Goal: Task Accomplishment & Management: Manage account settings

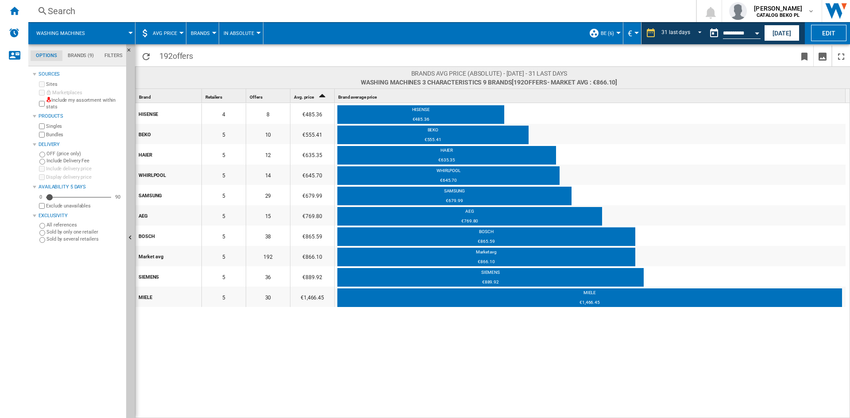
click at [183, 34] on md-menu "AVG Price Price Price Matrix Price Ranking Analytics Base 100 Shared references…" at bounding box center [160, 33] width 51 height 22
click at [181, 34] on div at bounding box center [181, 33] width 4 height 2
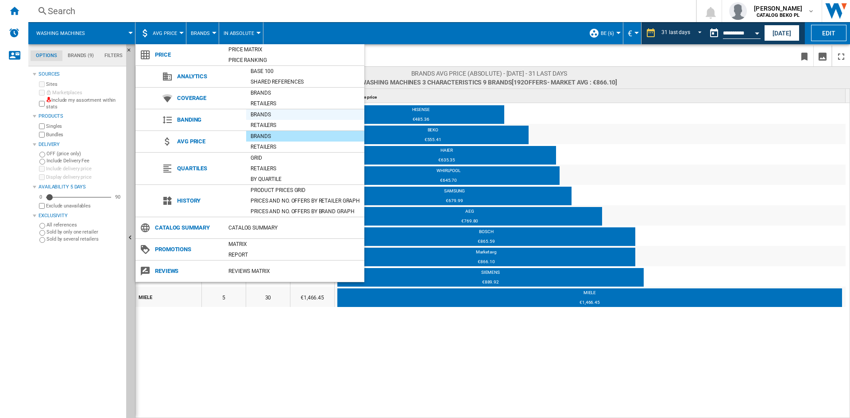
click at [273, 116] on div "Brands" at bounding box center [305, 114] width 118 height 9
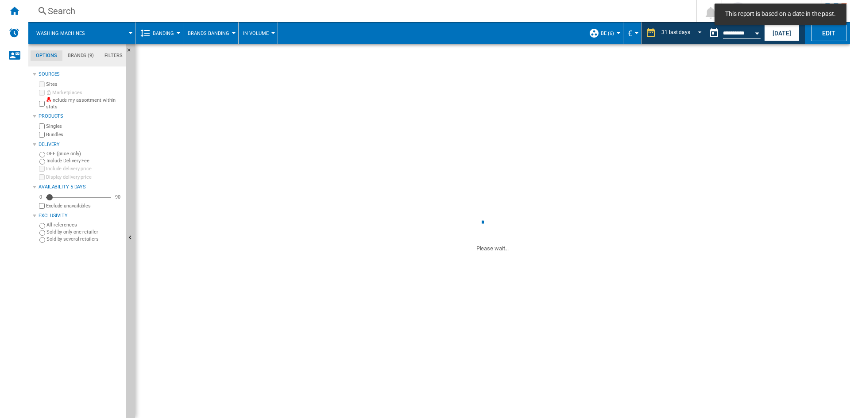
click at [223, 36] on button "Brands Banding" at bounding box center [211, 33] width 46 height 22
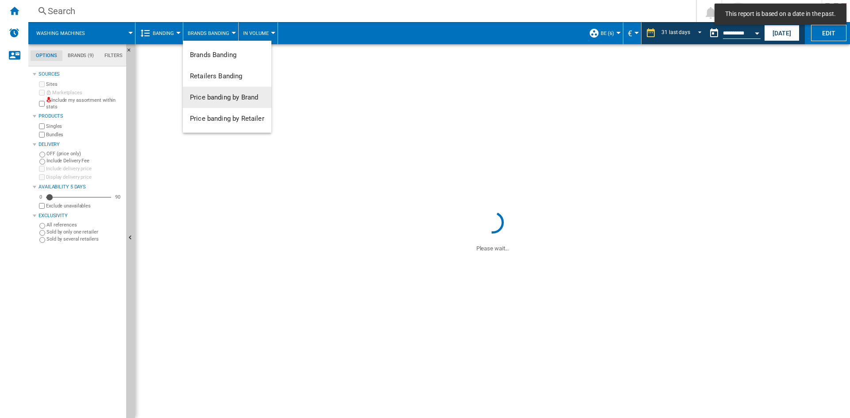
click at [244, 99] on span "Price banding by Brand" at bounding box center [224, 97] width 68 height 8
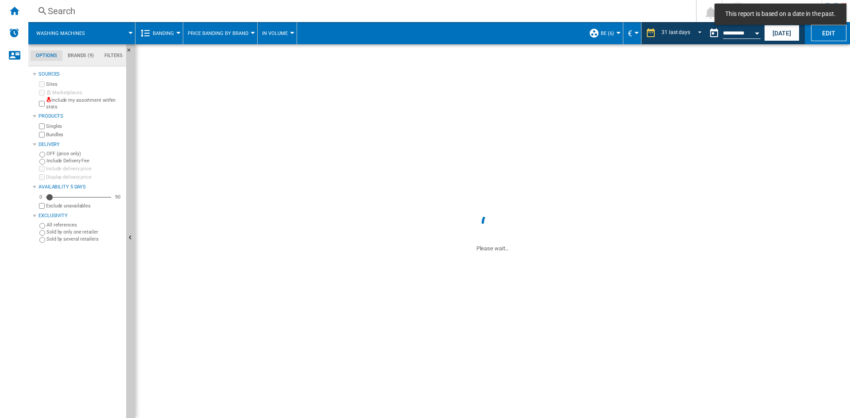
click at [85, 52] on md-tab-item "Brands (9)" at bounding box center [80, 55] width 37 height 11
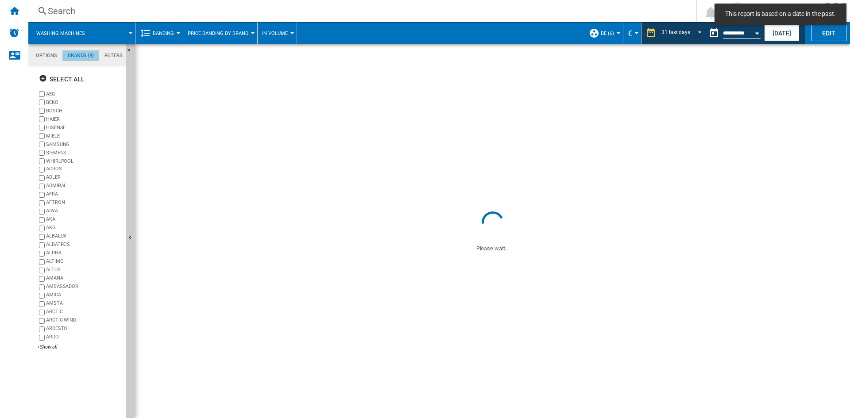
scroll to position [34, 0]
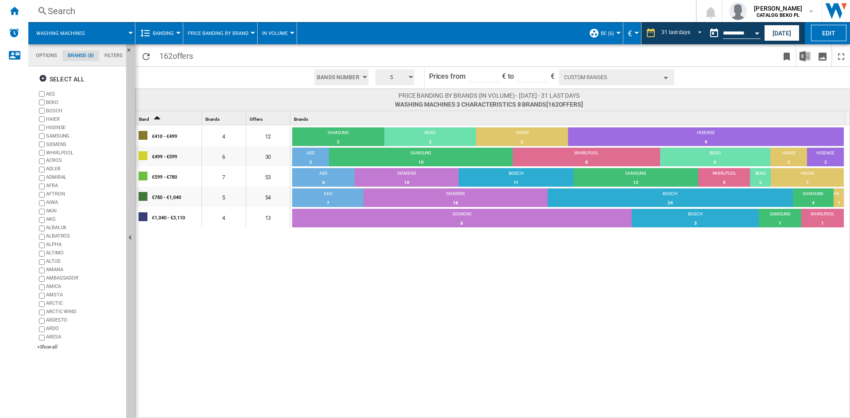
click at [613, 84] on button "Custom Ranges" at bounding box center [616, 78] width 115 height 16
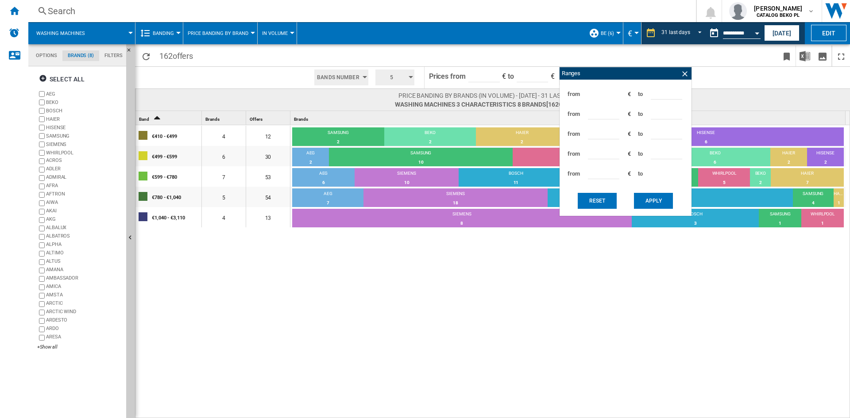
click at [651, 94] on input "***" at bounding box center [666, 92] width 31 height 13
click at [649, 203] on button "Apply" at bounding box center [653, 201] width 39 height 16
click at [598, 286] on div "€410 - €499 4 12 SAMSUNG 2 16.67% BEKO 2 16.67% HAIER 2 16.67% HISENSE 6 50% €4…" at bounding box center [492, 272] width 715 height 294
click at [683, 72] on ng-md-icon at bounding box center [684, 74] width 9 height 9
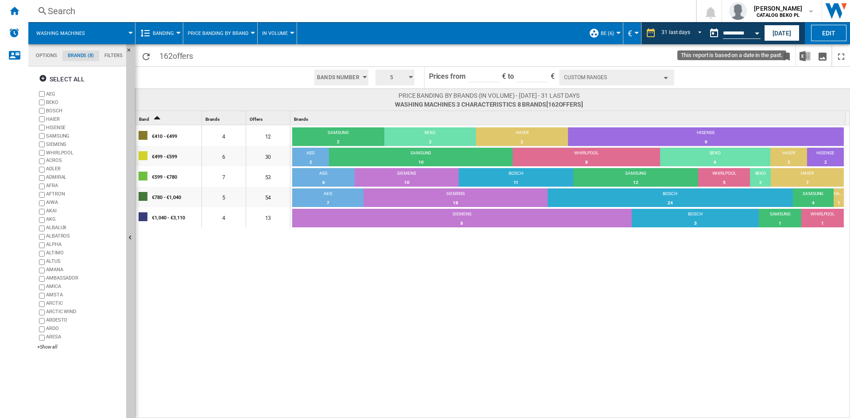
click at [754, 35] on button "Open calendar" at bounding box center [757, 32] width 16 height 16
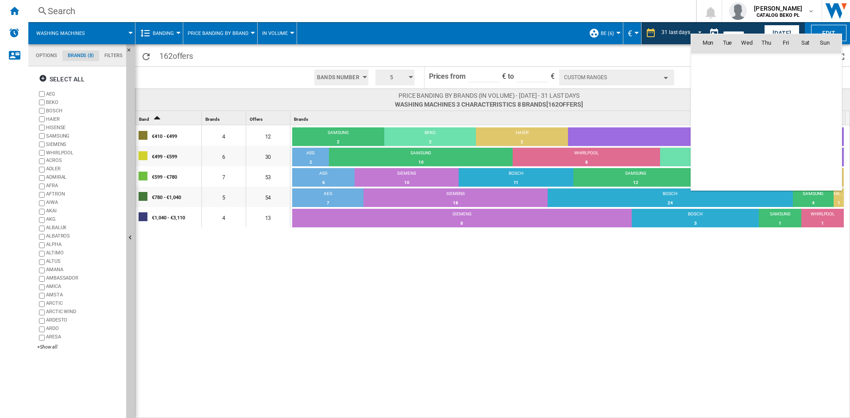
scroll to position [4223, 0]
click at [746, 80] on span "3" at bounding box center [747, 81] width 19 height 19
type input "**********"
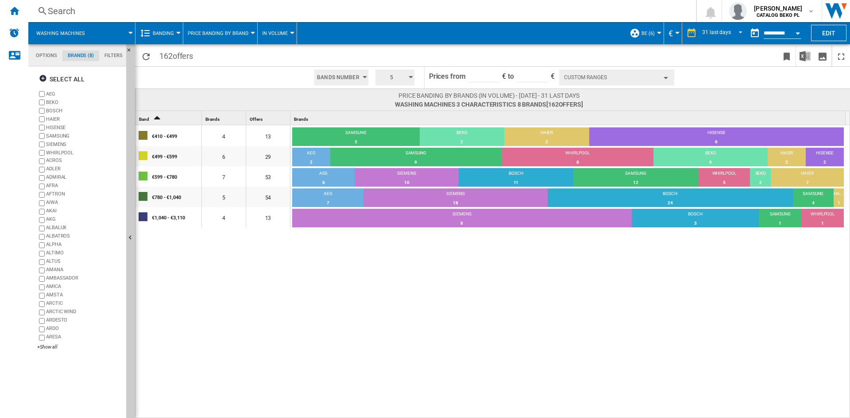
click at [598, 313] on div "€410 - €499 4 13 SAMSUNG 3 23.08% BEKO 2 15.38% HAIER 2 15.38% HISENSE 6 46.15%…" at bounding box center [492, 272] width 715 height 294
click at [128, 227] on button "Hide" at bounding box center [130, 238] width 9 height 388
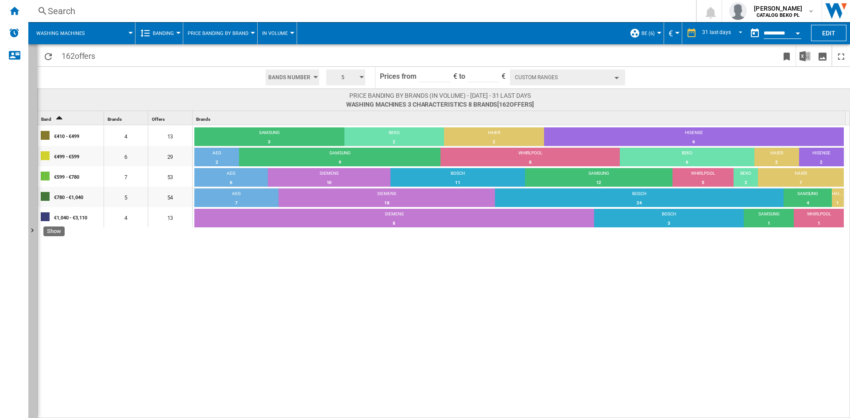
click at [31, 117] on button "Show" at bounding box center [32, 231] width 9 height 374
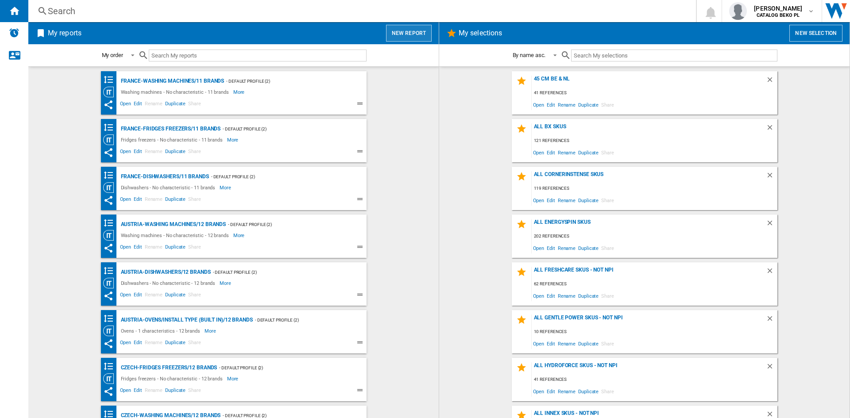
click at [420, 33] on button "New report" at bounding box center [409, 33] width 46 height 17
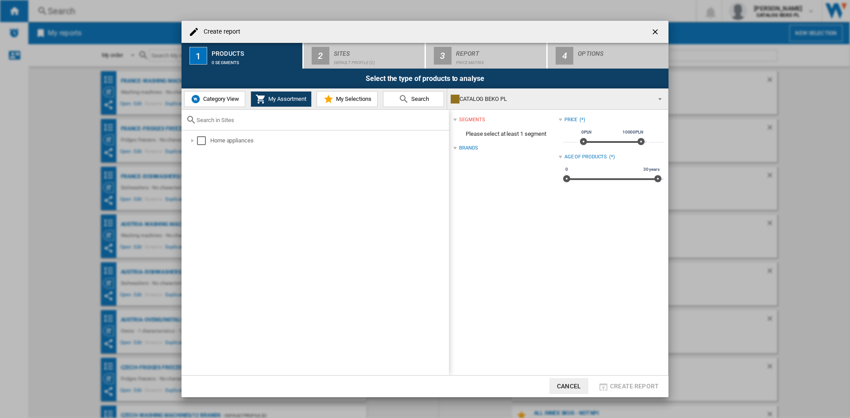
click at [232, 94] on button "Category View" at bounding box center [214, 99] width 61 height 16
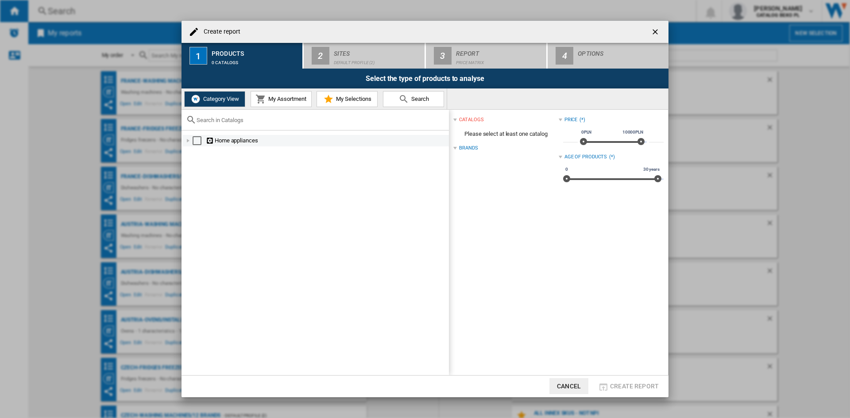
click at [185, 140] on div at bounding box center [188, 140] width 9 height 9
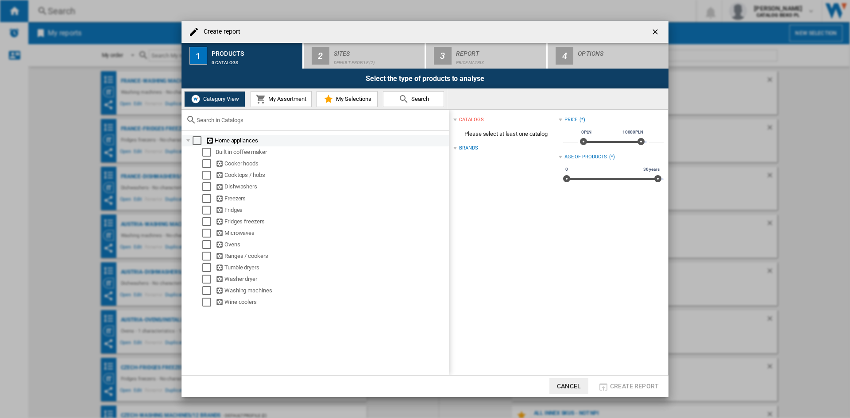
click at [197, 140] on div "Select" at bounding box center [197, 140] width 9 height 9
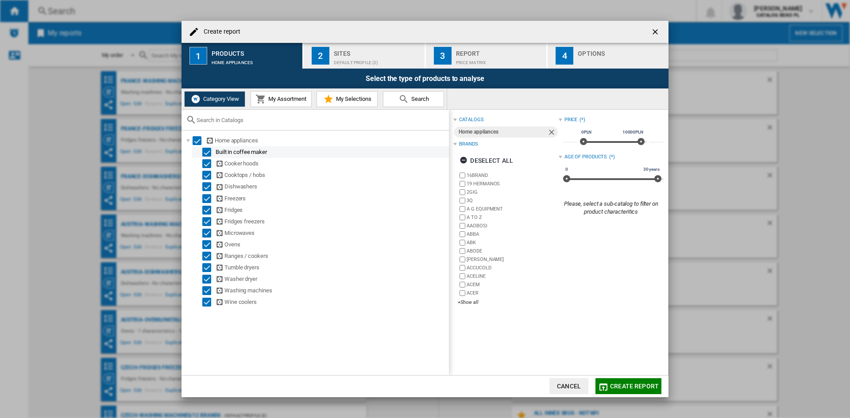
click at [208, 151] on div "Select" at bounding box center [206, 152] width 9 height 9
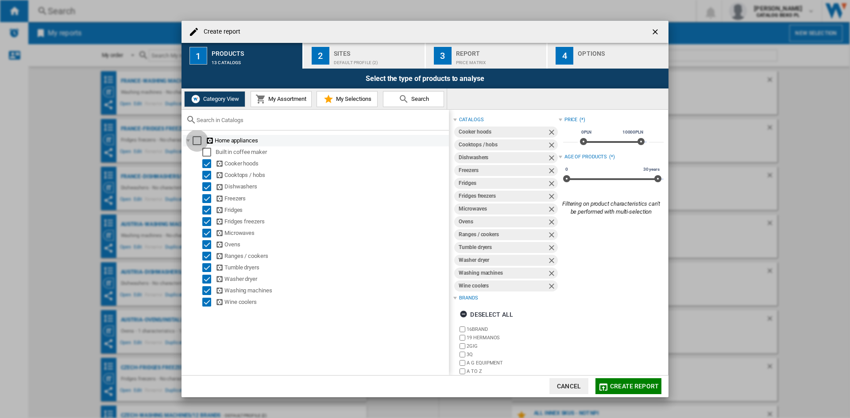
click at [198, 137] on div "Select" at bounding box center [197, 140] width 9 height 9
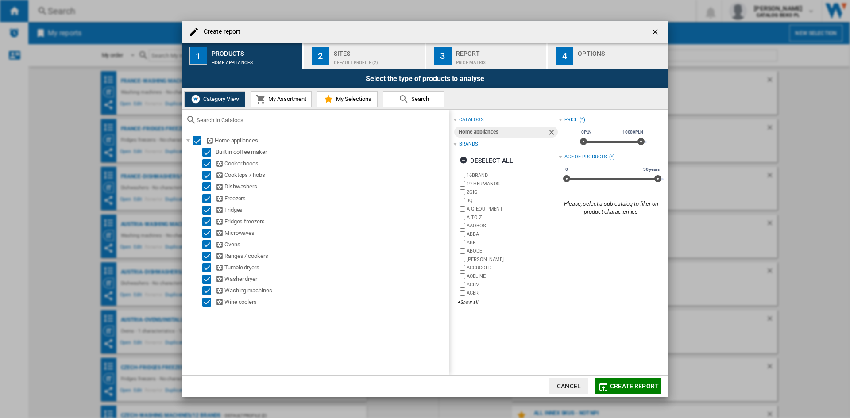
click at [333, 100] on md-icon at bounding box center [328, 99] width 11 height 11
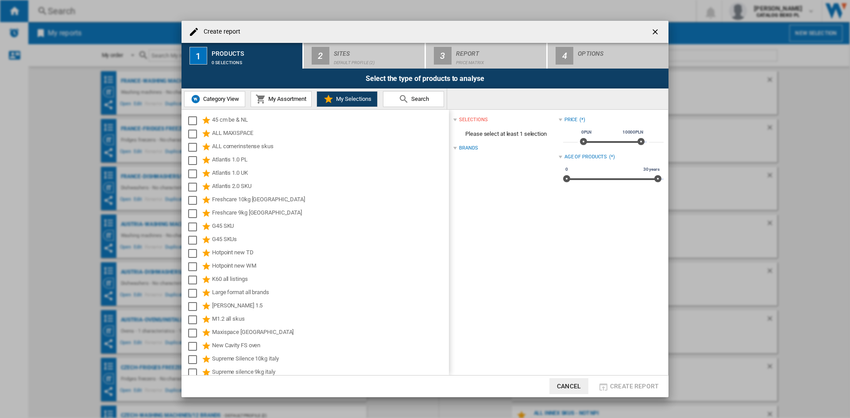
click at [223, 93] on button "Category View" at bounding box center [214, 99] width 61 height 16
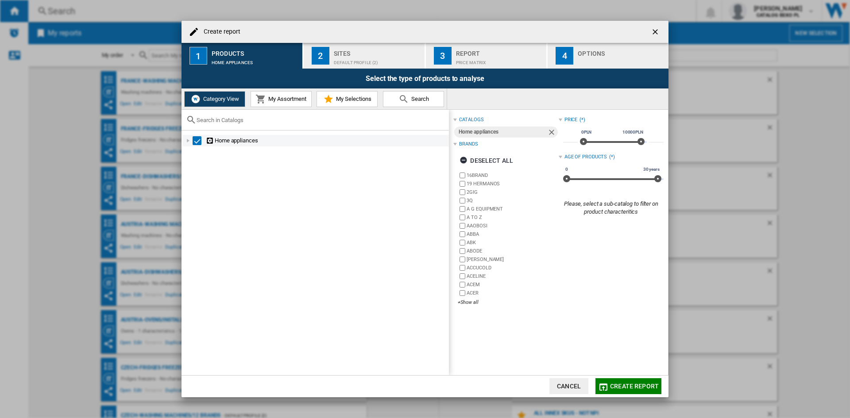
click at [184, 141] on div at bounding box center [188, 140] width 9 height 9
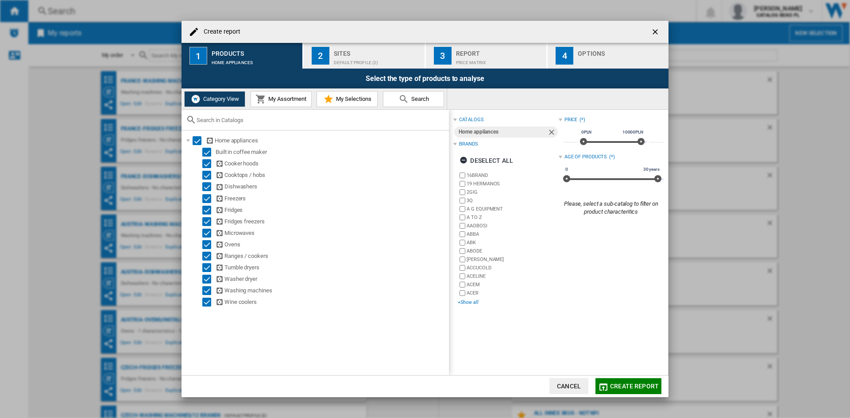
click at [475, 302] on div "+Show all" at bounding box center [508, 302] width 100 height 7
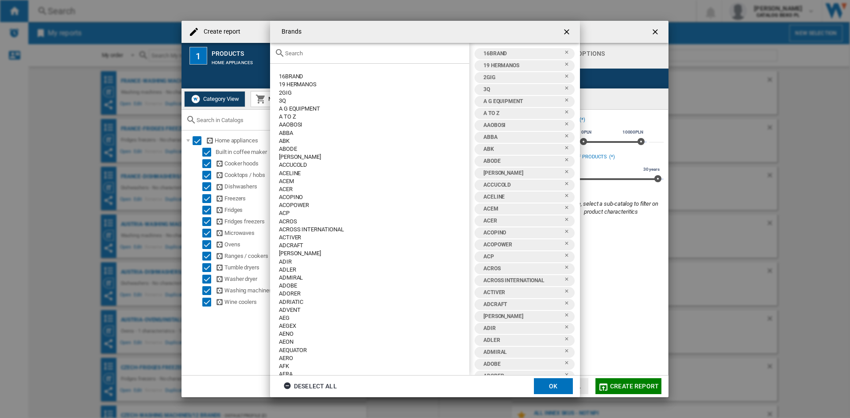
click at [313, 377] on md-dialog-actions "Deselect all OK" at bounding box center [425, 386] width 310 height 22
click at [311, 384] on div "Deselect all" at bounding box center [310, 386] width 54 height 16
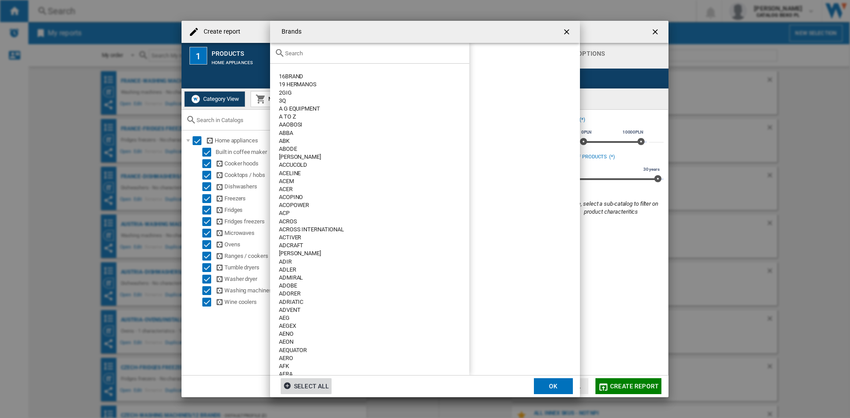
click at [383, 47] on div at bounding box center [369, 53] width 199 height 21
click at [382, 54] on input "text" at bounding box center [375, 53] width 180 height 7
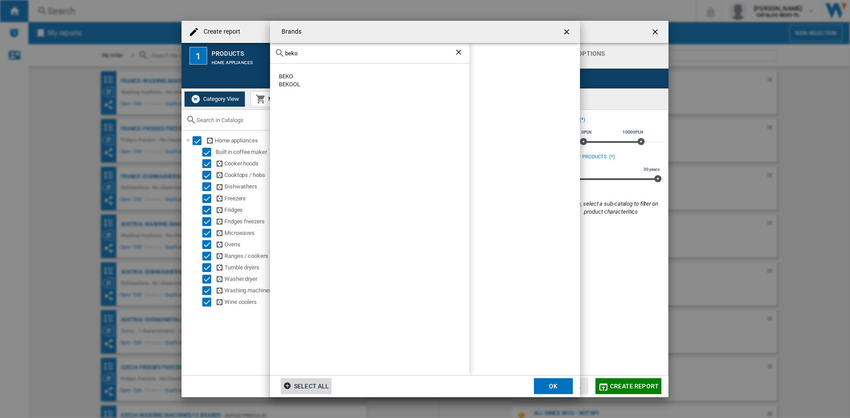
click at [284, 75] on div "BEKO" at bounding box center [374, 77] width 190 height 8
click at [342, 54] on input "beko" at bounding box center [369, 53] width 169 height 7
click at [293, 77] on div "WHIRLPOOL" at bounding box center [374, 77] width 190 height 8
click at [548, 384] on button "OK" at bounding box center [553, 386] width 39 height 16
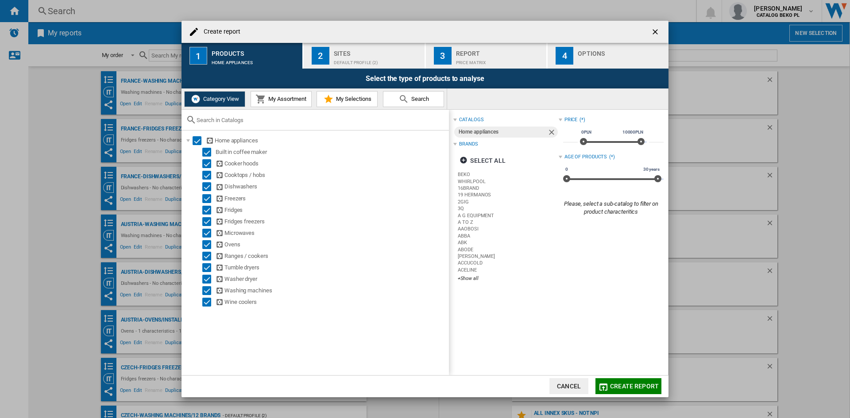
click at [475, 346] on div "catalogs Home appliances Brands Select all BEKO WHIRLPOOL 16BRAND 19 HERMANOS 2…" at bounding box center [558, 243] width 219 height 266
click at [205, 153] on div "Select" at bounding box center [206, 152] width 9 height 9
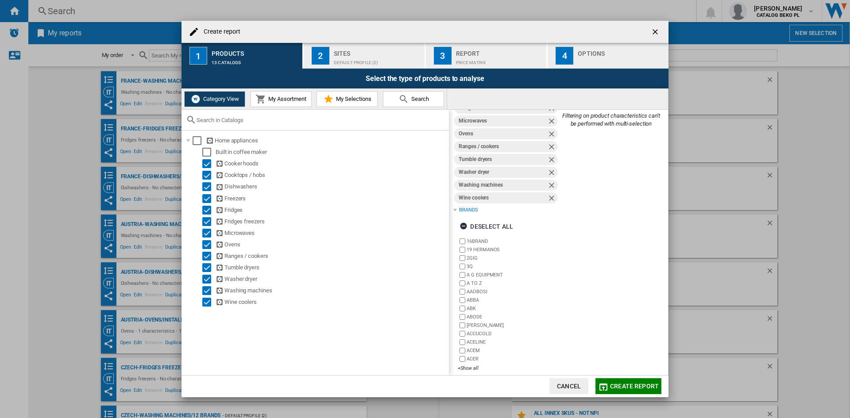
scroll to position [95, 0]
click at [483, 216] on div "Deselect all" at bounding box center [487, 220] width 54 height 16
click at [465, 363] on div "+Show all" at bounding box center [508, 361] width 100 height 7
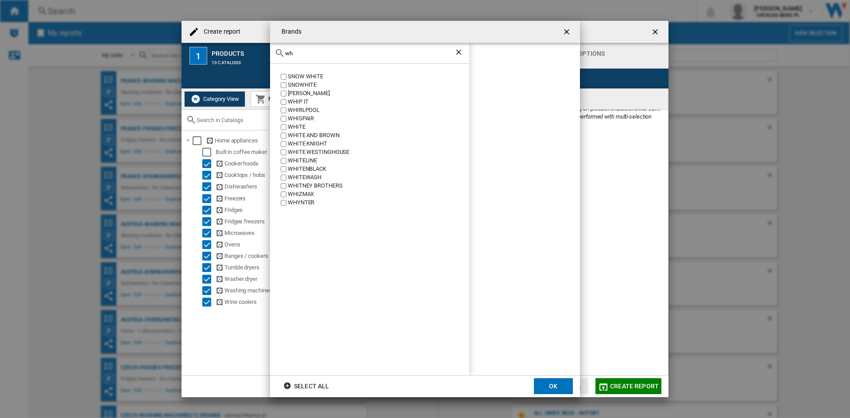
click at [301, 108] on div "WHIRLPOOL" at bounding box center [378, 110] width 181 height 8
click at [317, 54] on input "wh" at bounding box center [369, 53] width 169 height 7
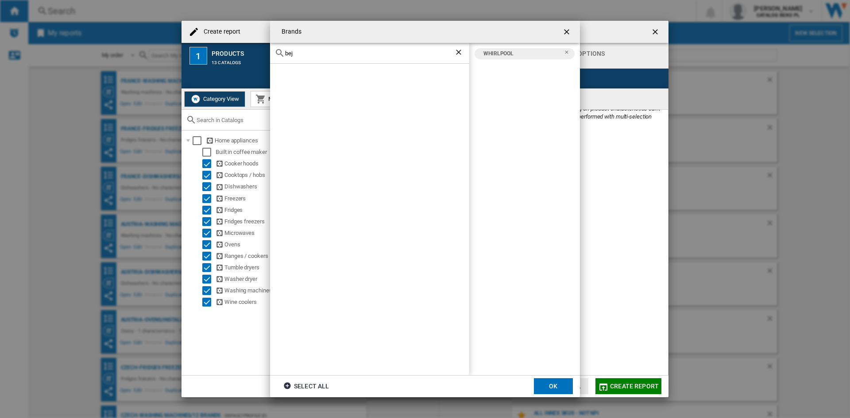
drag, startPoint x: 301, startPoint y: 55, endPoint x: 290, endPoint y: 51, distance: 11.8
click at [290, 51] on input "bej" at bounding box center [369, 53] width 169 height 7
type input "bek"
click at [297, 73] on div "BEKO" at bounding box center [378, 77] width 181 height 8
click at [541, 382] on button "OK" at bounding box center [553, 386] width 39 height 16
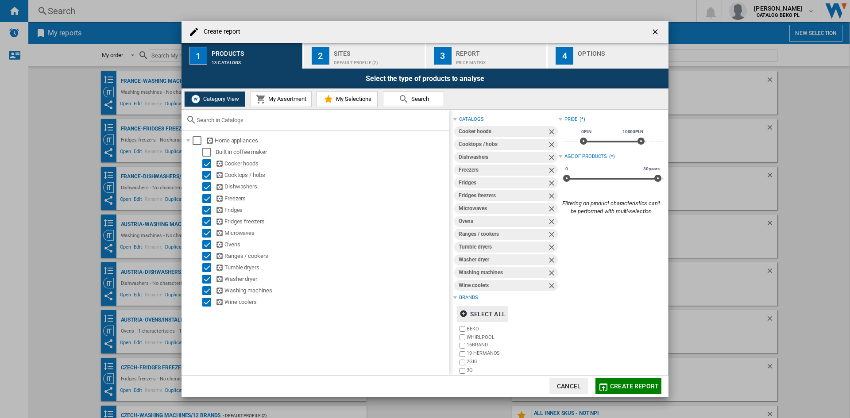
scroll to position [0, 0]
click at [547, 288] on ng-md-icon "Remove" at bounding box center [552, 287] width 11 height 11
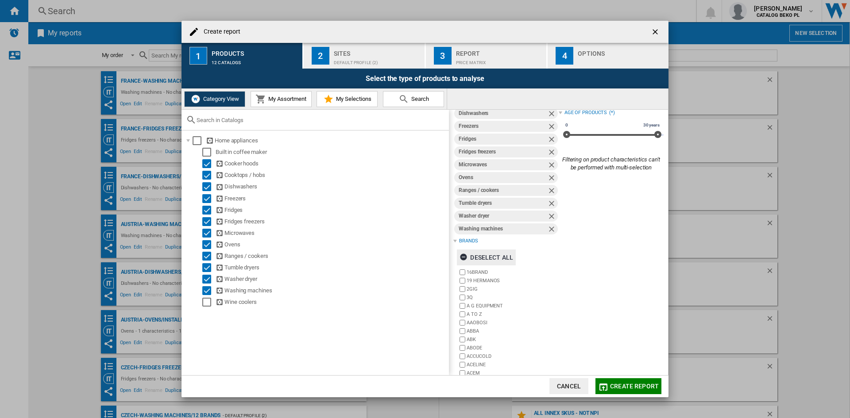
scroll to position [82, 0]
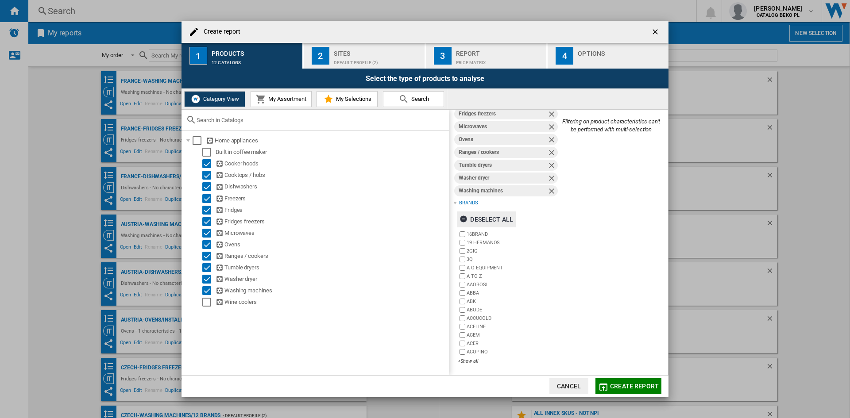
click at [502, 218] on div "Deselect all" at bounding box center [487, 220] width 54 height 16
click at [465, 362] on div "+Show all" at bounding box center [508, 361] width 100 height 7
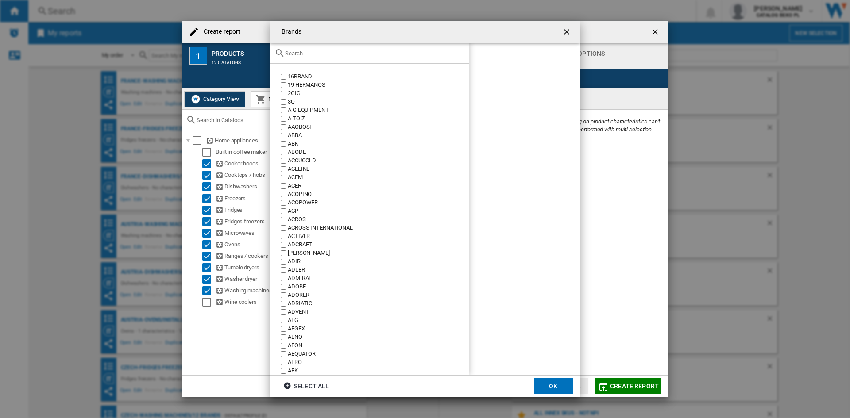
click at [335, 54] on input "{{::title}} OK ..." at bounding box center [375, 53] width 180 height 7
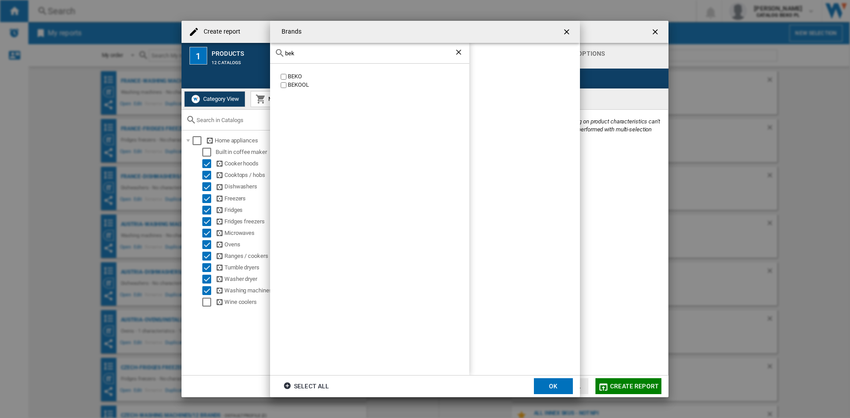
click at [294, 75] on div "BEKO" at bounding box center [378, 77] width 181 height 8
click at [304, 52] on input "bek" at bounding box center [369, 53] width 169 height 7
type input "whir"
click at [303, 81] on div "WHIRLPOOL" at bounding box center [378, 77] width 181 height 8
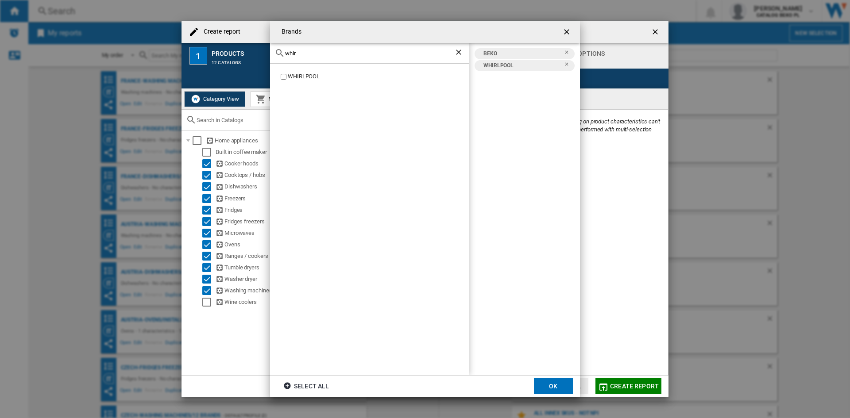
click at [551, 382] on button "OK" at bounding box center [553, 386] width 39 height 16
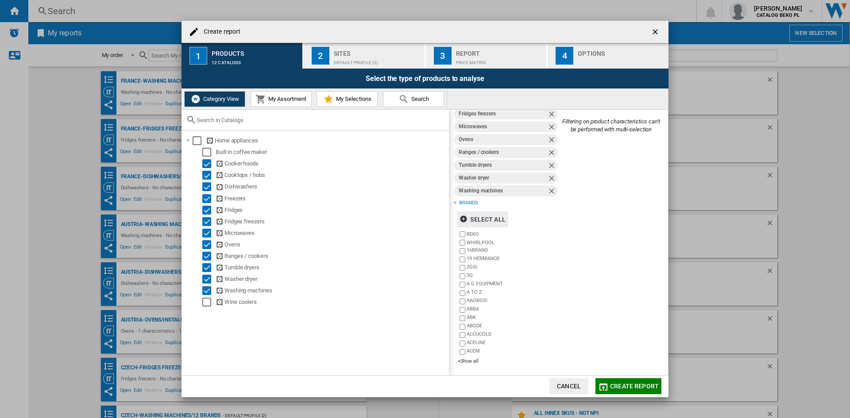
scroll to position [0, 0]
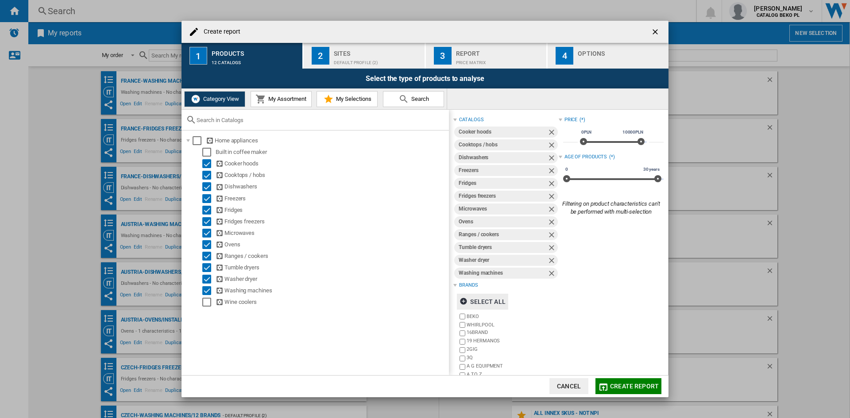
click at [386, 58] on div "Default profile (2)" at bounding box center [377, 60] width 87 height 9
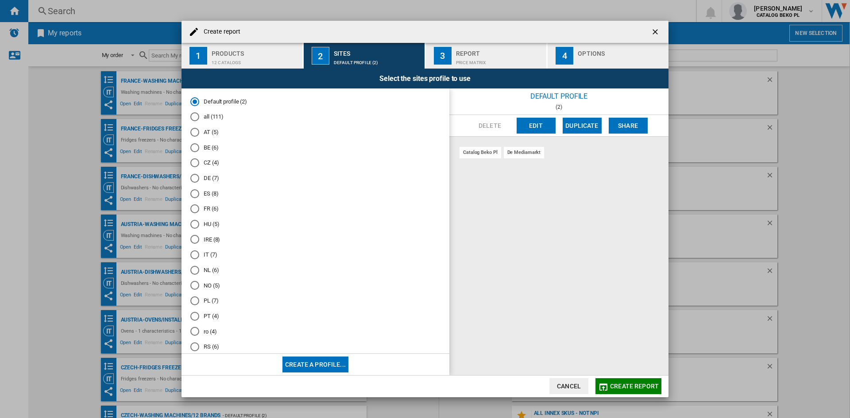
click at [209, 144] on md-radio-button "BE (6)" at bounding box center [315, 147] width 250 height 8
click at [609, 60] on div "button" at bounding box center [621, 60] width 87 height 9
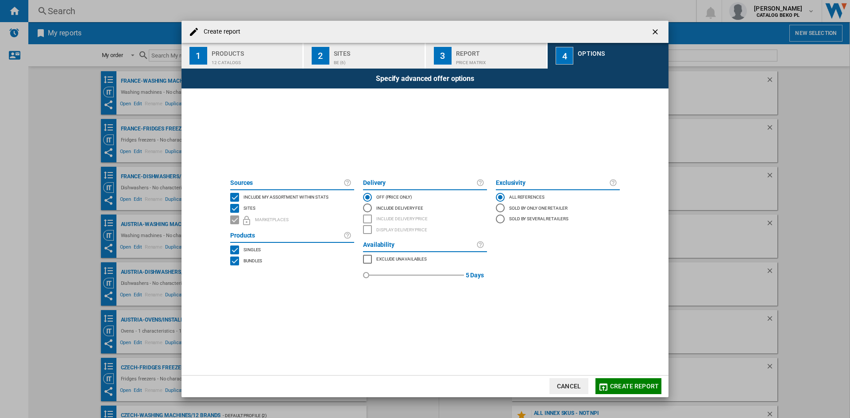
click at [308, 195] on span "Include my assortment within stats" at bounding box center [285, 196] width 85 height 6
click at [630, 381] on button "Create report" at bounding box center [628, 386] width 66 height 16
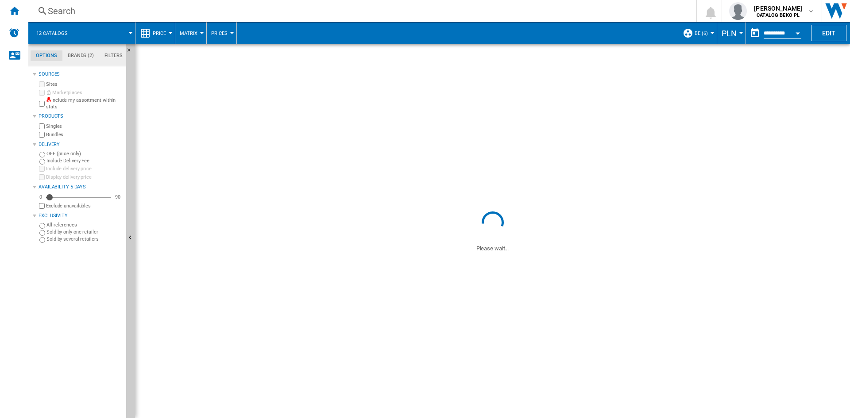
click at [737, 36] on button "PLN" at bounding box center [731, 33] width 19 height 22
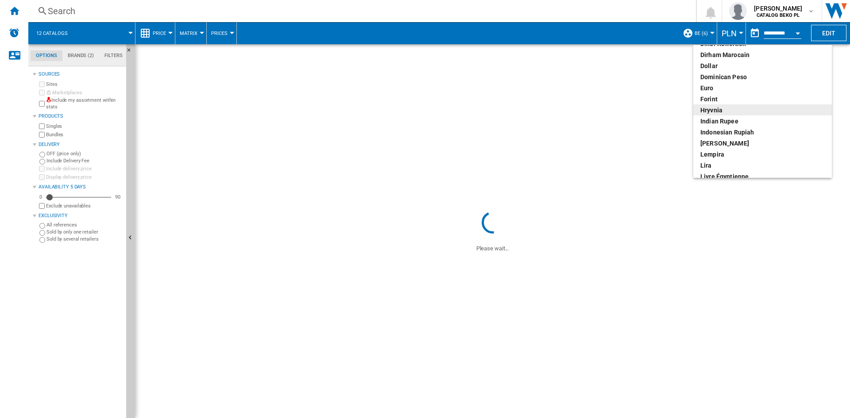
scroll to position [133, 0]
click at [711, 89] on div "euro" at bounding box center [762, 87] width 124 height 9
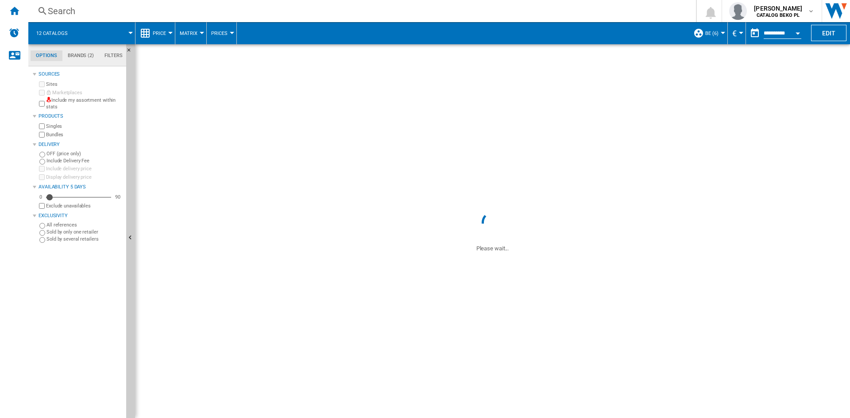
click at [161, 32] on span "Price" at bounding box center [159, 34] width 13 height 6
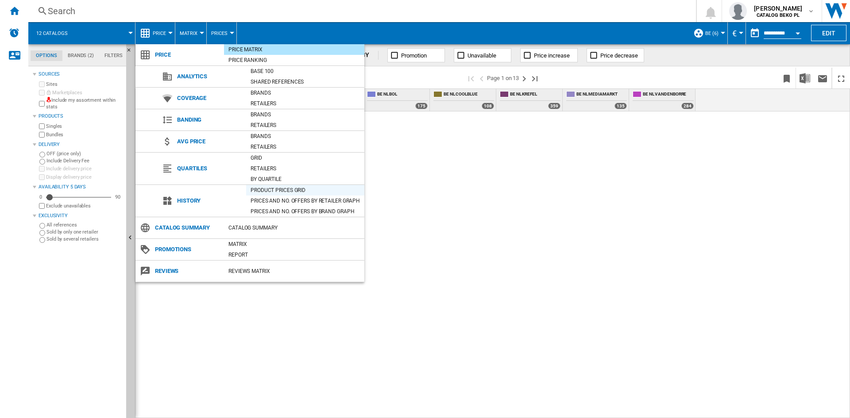
click at [295, 193] on div "Product prices grid" at bounding box center [305, 190] width 118 height 9
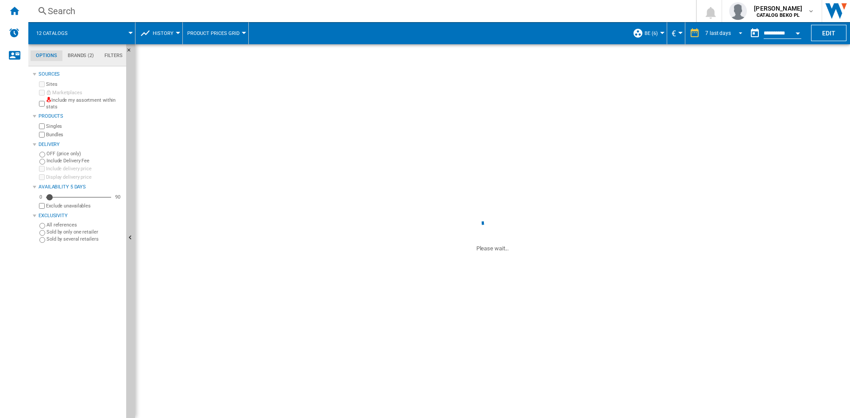
click at [718, 31] on div "7 last days" at bounding box center [718, 33] width 26 height 6
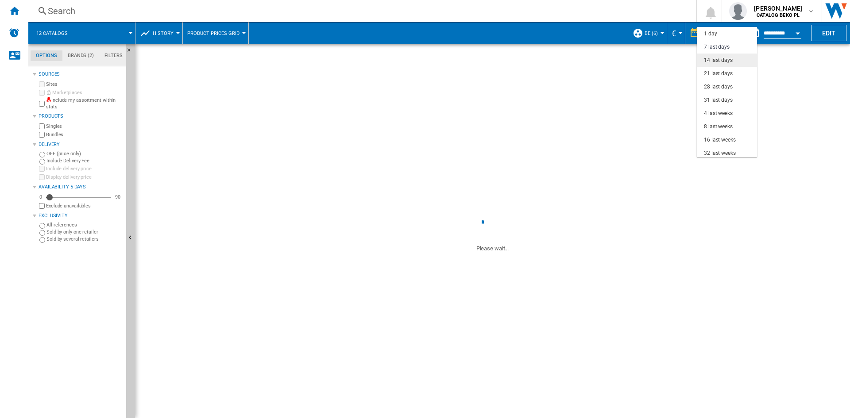
scroll to position [13, 0]
click at [720, 87] on div "31 last days" at bounding box center [718, 87] width 29 height 8
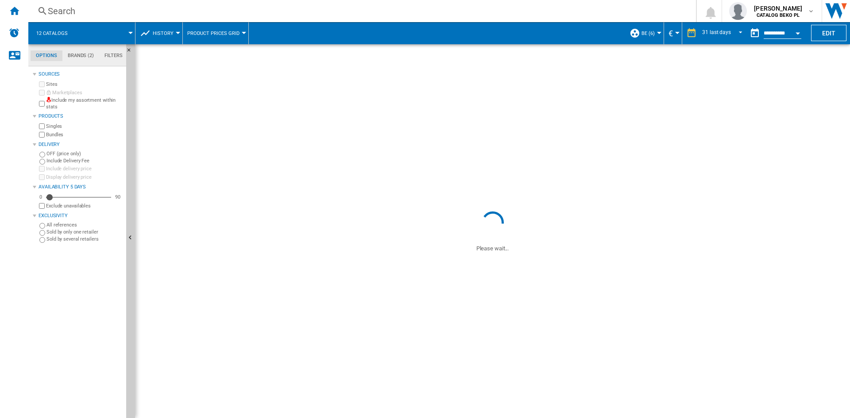
click at [649, 33] on span "BE (6)" at bounding box center [647, 34] width 13 height 6
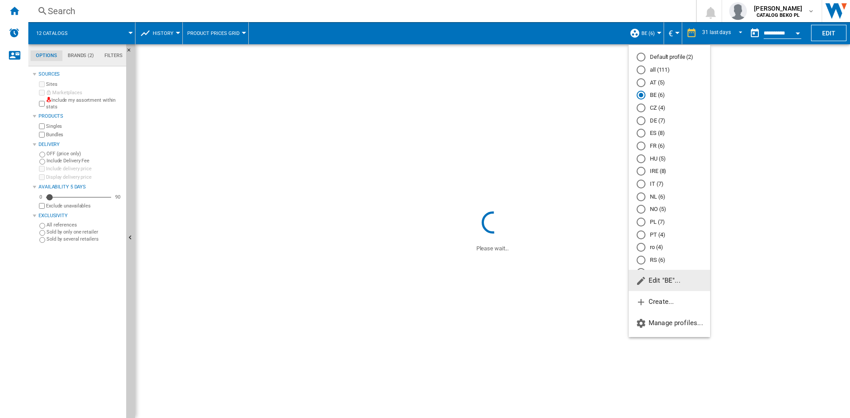
click at [669, 280] on span "Edit "BE"..." at bounding box center [658, 281] width 45 height 8
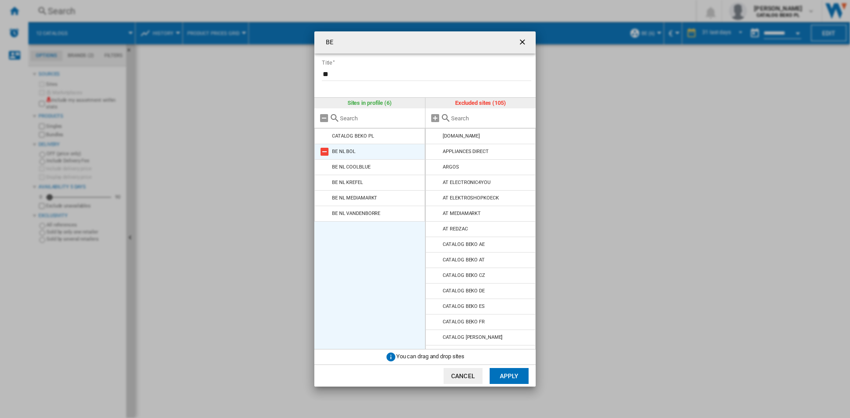
click at [324, 153] on md-icon at bounding box center [324, 152] width 11 height 11
click at [324, 156] on md-icon at bounding box center [324, 152] width 11 height 11
click at [324, 154] on md-icon at bounding box center [324, 152] width 11 height 11
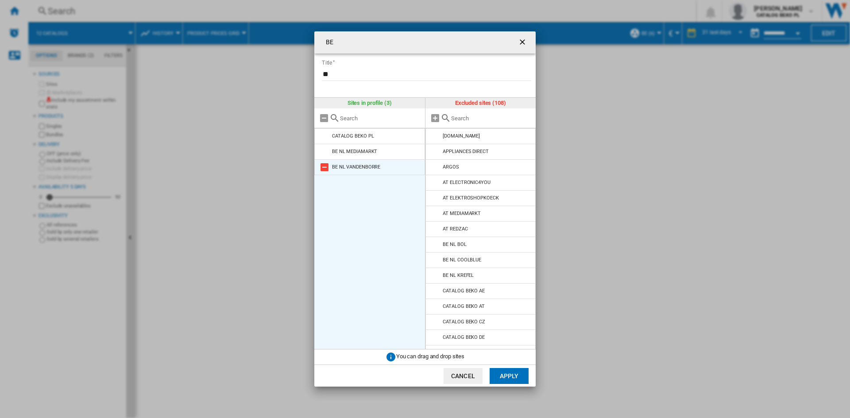
click at [324, 166] on md-icon at bounding box center [324, 167] width 11 height 11
click at [513, 378] on button "Apply" at bounding box center [509, 376] width 39 height 16
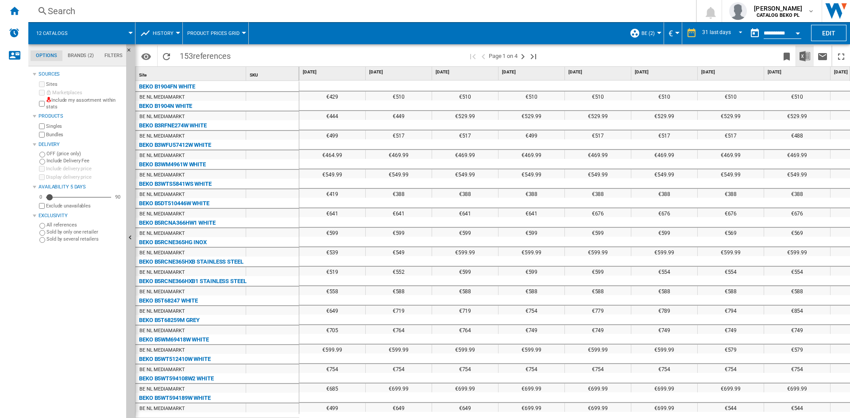
click at [801, 55] on img "Download in Excel" at bounding box center [804, 56] width 11 height 11
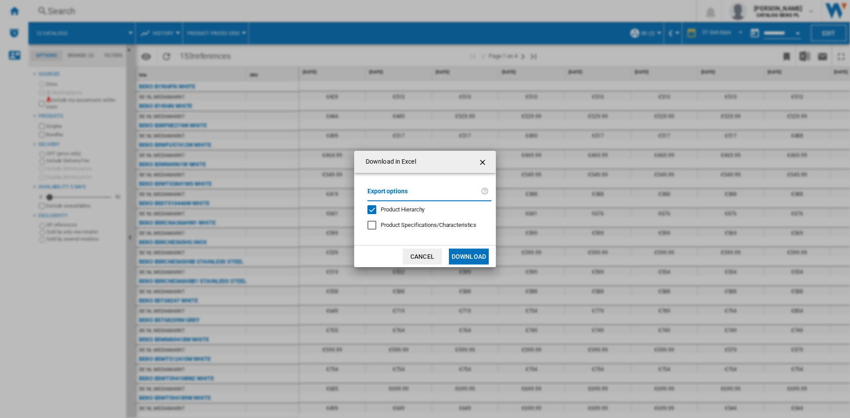
click at [467, 258] on button "Download" at bounding box center [469, 257] width 40 height 16
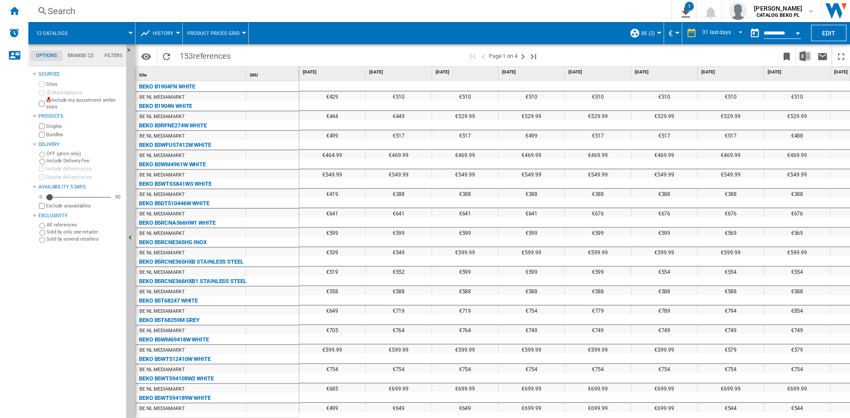
click at [648, 36] on button "BE (2)" at bounding box center [650, 33] width 18 height 22
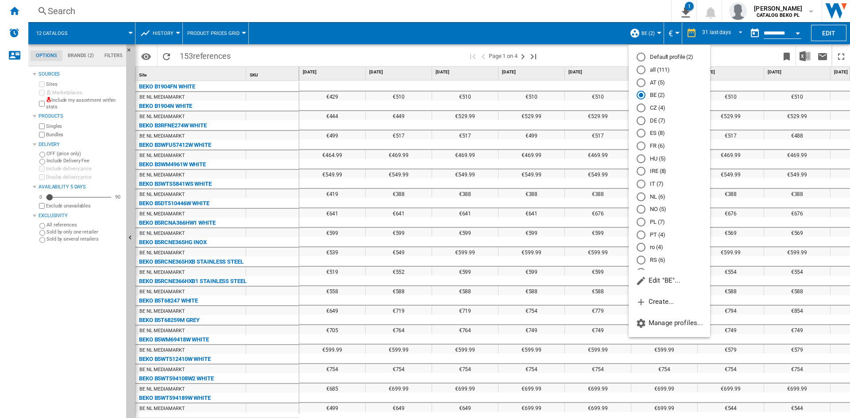
click at [655, 196] on md-radio-button "NL (6)" at bounding box center [670, 197] width 66 height 8
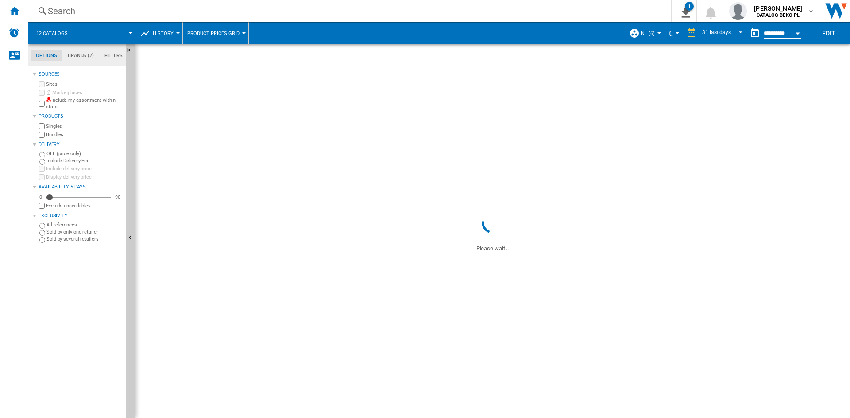
click at [647, 28] on button "NL (6)" at bounding box center [650, 33] width 18 height 22
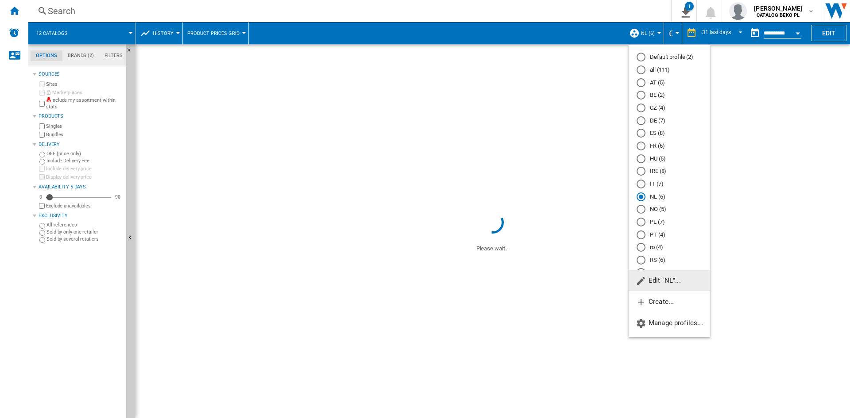
click at [660, 278] on span "Edit "NL"..." at bounding box center [658, 281] width 45 height 8
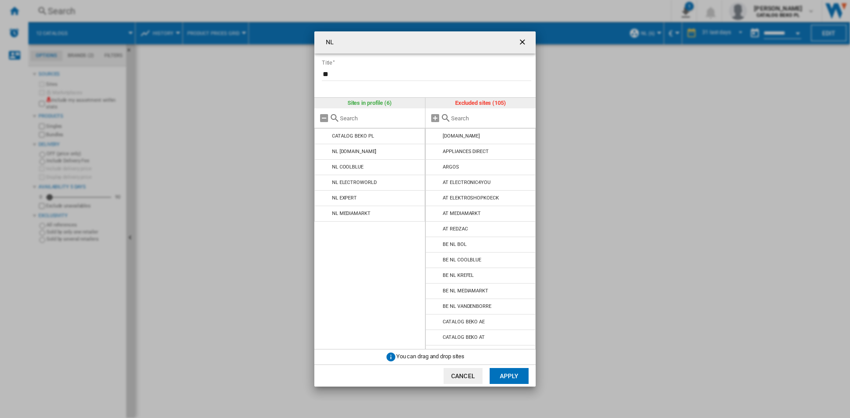
click at [323, 151] on md-icon "NL Title ..." at bounding box center [324, 152] width 11 height 11
click at [521, 43] on ng-md-icon "getI18NText('BUTTONS.CLOSE_DIALOG')" at bounding box center [523, 43] width 11 height 11
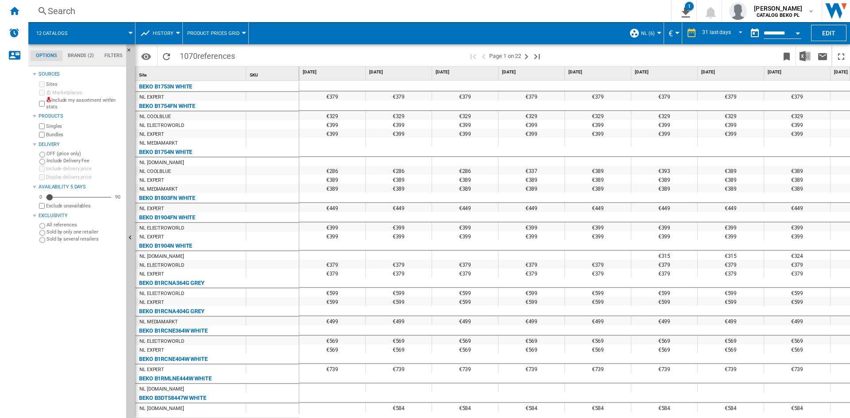
click at [654, 35] on button "NL (6)" at bounding box center [650, 33] width 18 height 22
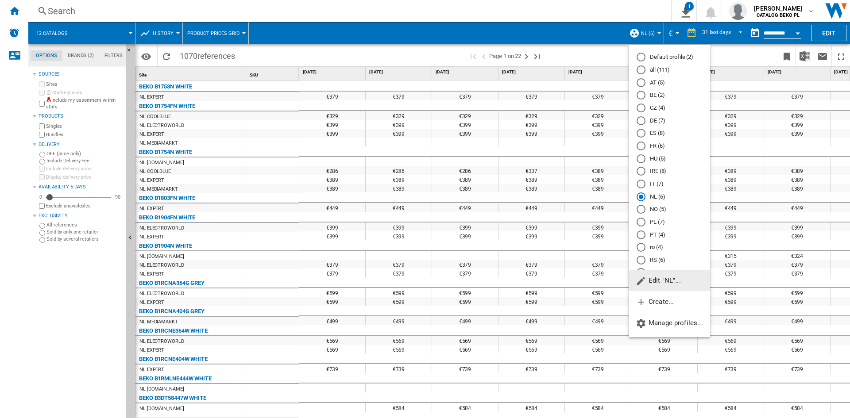
click at [654, 281] on span "Edit "NL"..." at bounding box center [658, 281] width 45 height 8
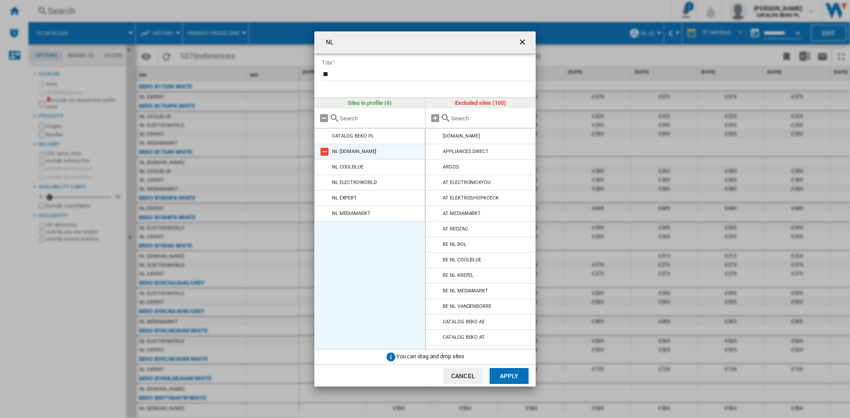
click at [326, 148] on md-icon "NL Title ..." at bounding box center [324, 152] width 11 height 11
click at [324, 148] on md-icon "NL Title ..." at bounding box center [324, 152] width 11 height 11
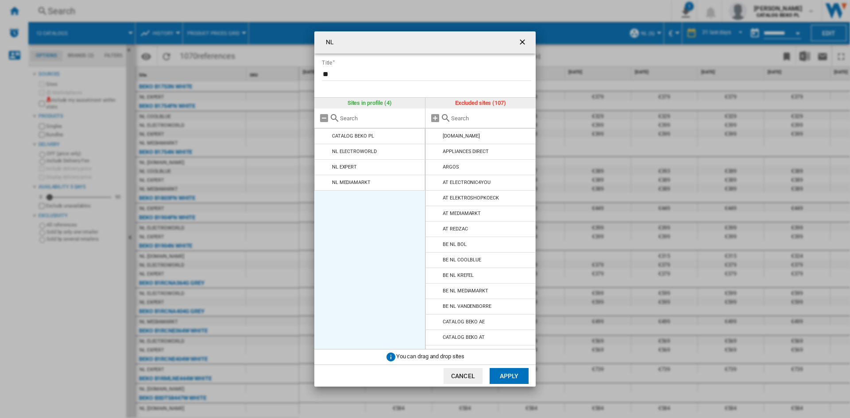
click at [324, 148] on md-icon "NL Title ..." at bounding box center [324, 152] width 11 height 11
click at [510, 378] on button "Apply" at bounding box center [509, 376] width 39 height 16
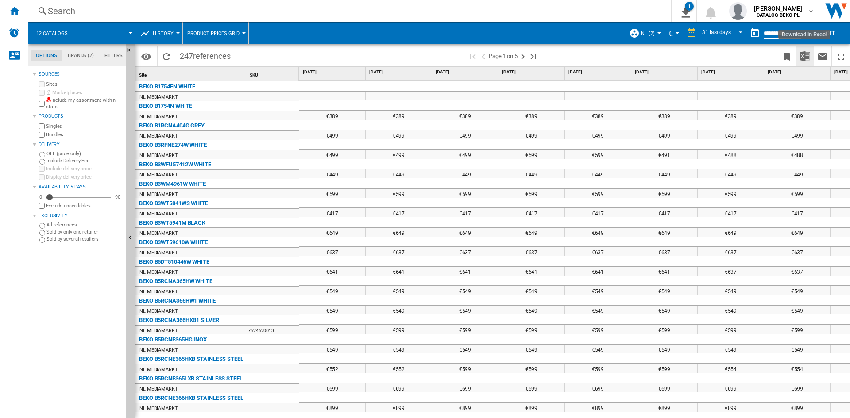
click at [803, 57] on img "Download in Excel" at bounding box center [804, 56] width 11 height 11
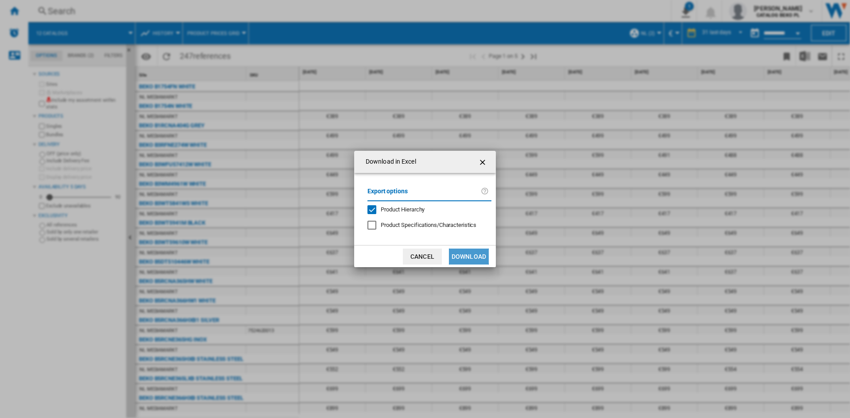
click at [458, 255] on button "Download" at bounding box center [469, 257] width 40 height 16
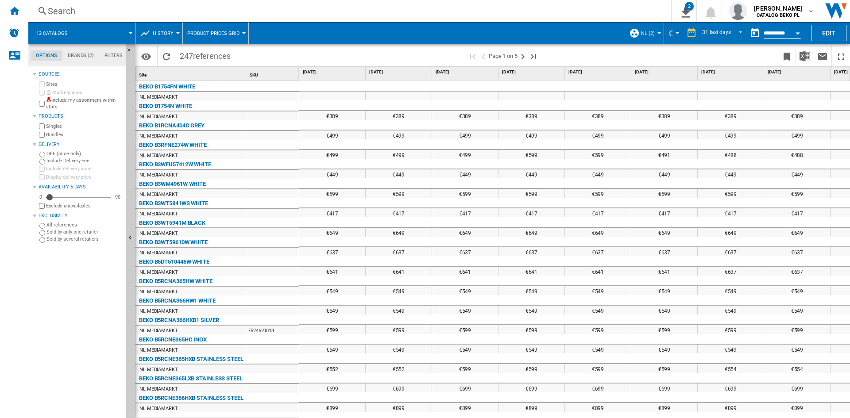
drag, startPoint x: 490, startPoint y: 14, endPoint x: 502, endPoint y: 25, distance: 16.0
click at [502, 25] on div "Search Search 0 2 12 catalogs/No characteristic/2 brands [Product prices grid] …" at bounding box center [439, 209] width 822 height 418
click at [502, 25] on span at bounding box center [437, 33] width 376 height 22
click at [653, 34] on span "NL (2)" at bounding box center [648, 34] width 14 height 6
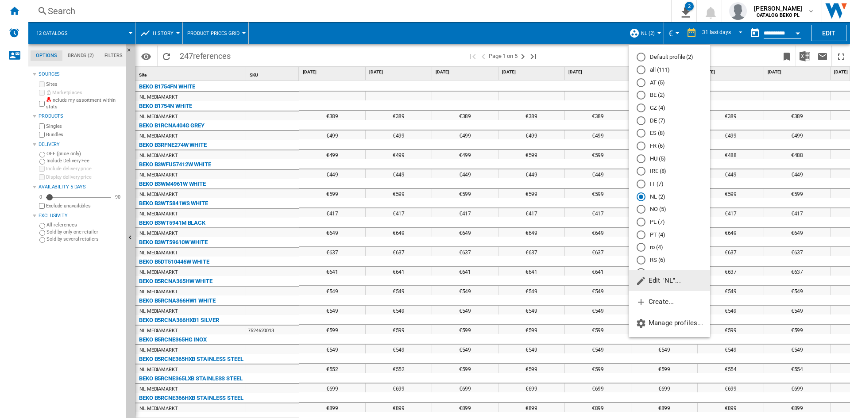
click at [667, 278] on span "Edit "NL"..." at bounding box center [658, 281] width 45 height 8
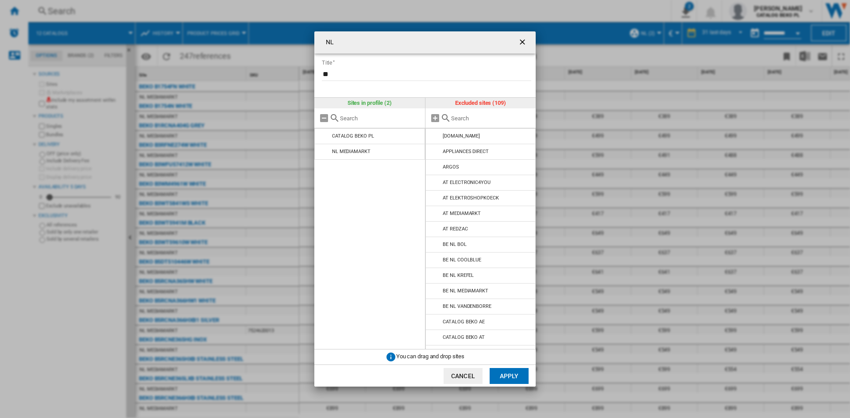
click at [494, 116] on input "NL Title ..." at bounding box center [491, 118] width 81 height 7
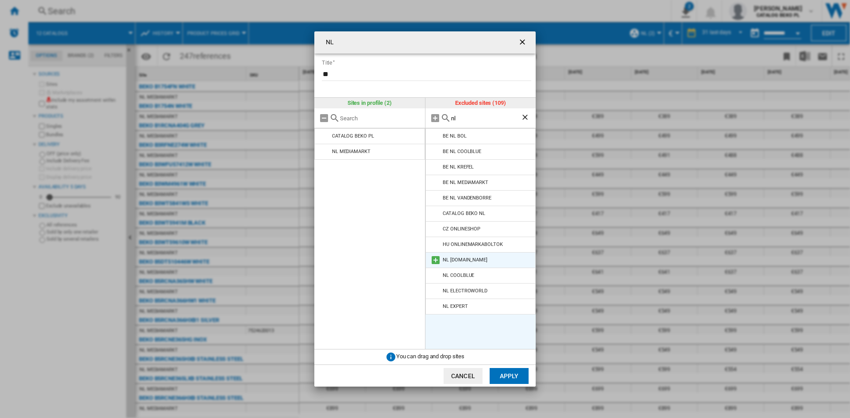
type input "nl"
click at [436, 257] on md-icon "NL Title ..." at bounding box center [435, 260] width 11 height 11
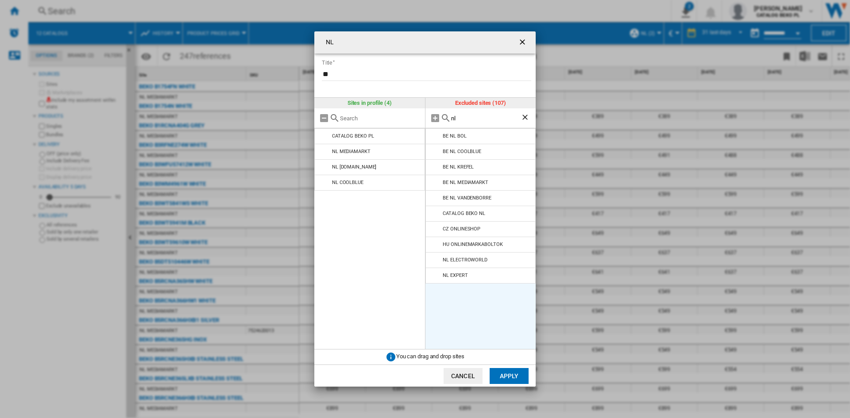
click at [436, 257] on md-icon "NL Title ..." at bounding box center [435, 260] width 11 height 11
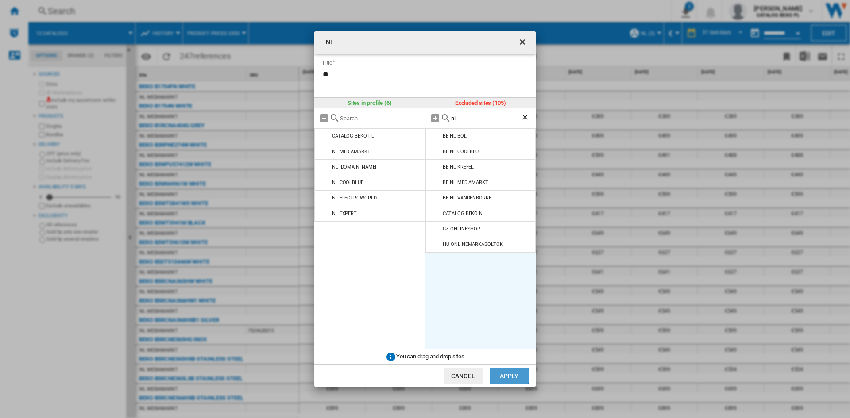
click at [507, 375] on button "Apply" at bounding box center [509, 376] width 39 height 16
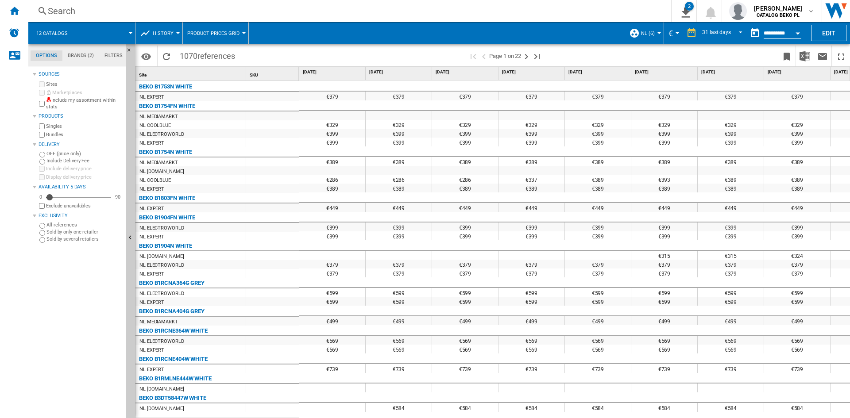
click at [650, 27] on button "NL (6)" at bounding box center [650, 33] width 18 height 22
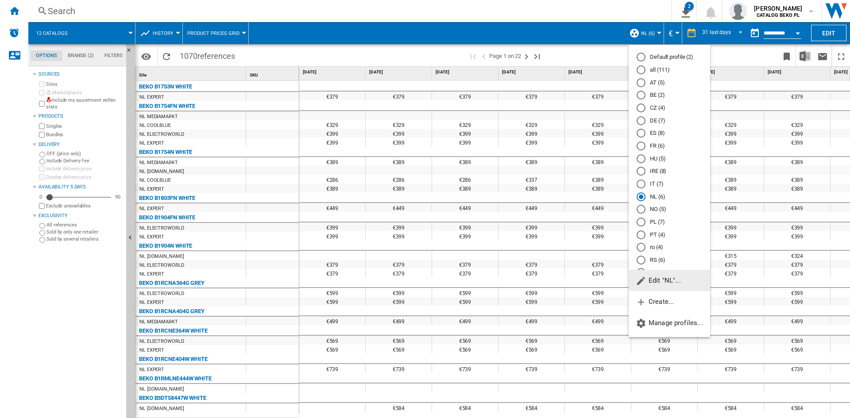
click at [658, 97] on md-radio-button "BE (2)" at bounding box center [670, 95] width 66 height 8
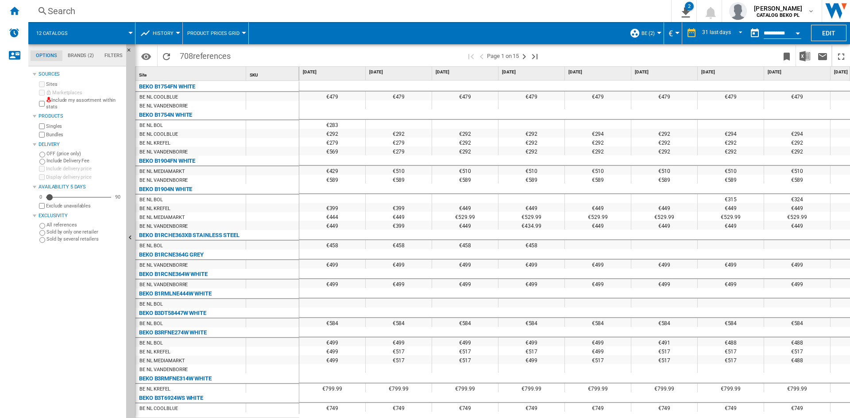
click at [646, 34] on span "BE (2)" at bounding box center [647, 34] width 13 height 6
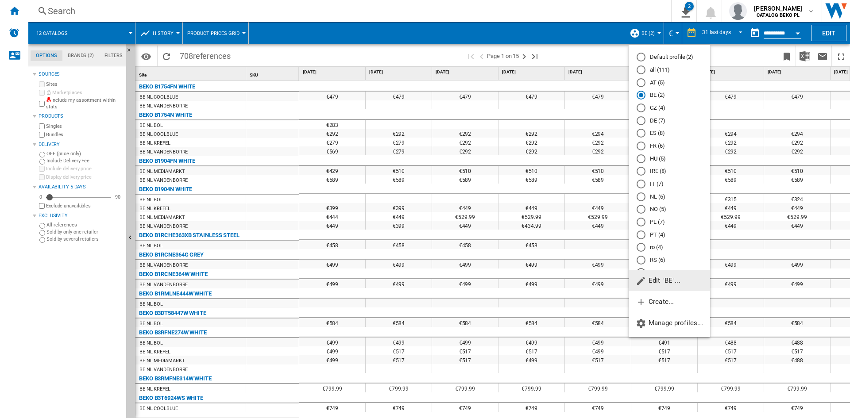
click at [661, 281] on span "Edit "BE"..." at bounding box center [658, 281] width 45 height 8
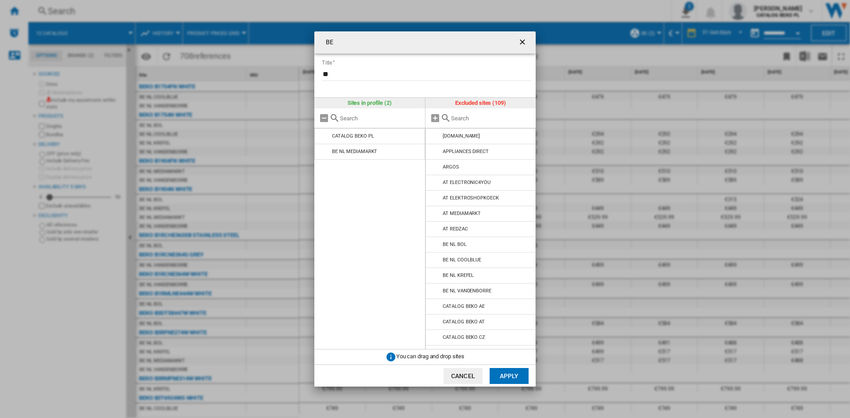
click at [475, 116] on input "BE Title ..." at bounding box center [491, 118] width 81 height 7
type input "be"
click at [434, 137] on md-icon "BE Title ..." at bounding box center [435, 136] width 11 height 11
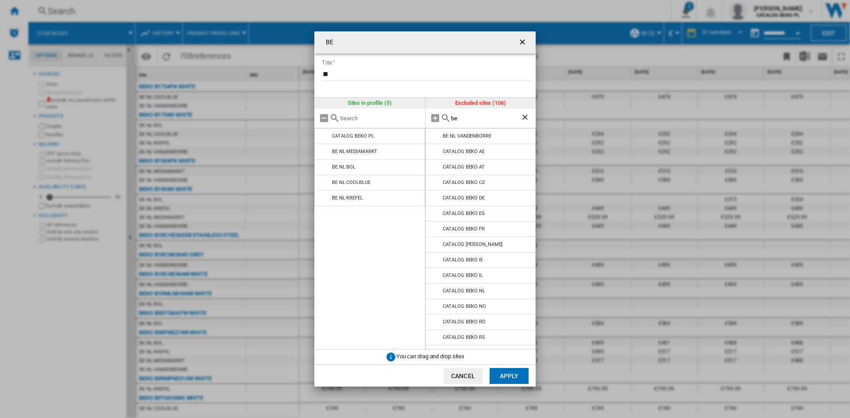
click at [434, 137] on md-icon "BE Title ..." at bounding box center [435, 136] width 11 height 11
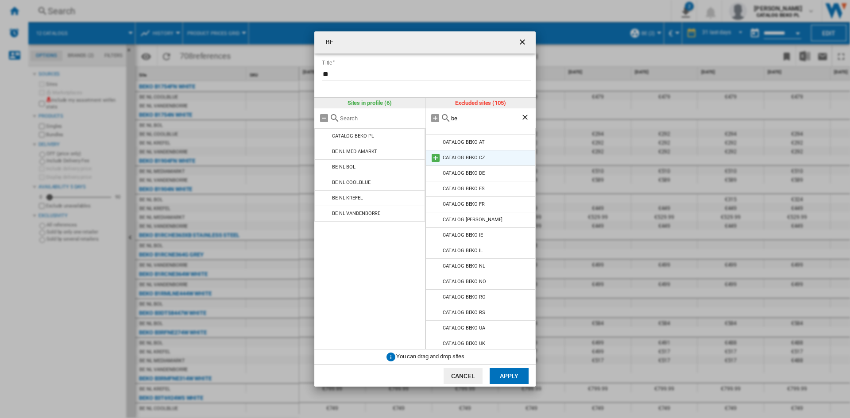
scroll to position [12, 0]
click at [500, 376] on button "Apply" at bounding box center [509, 376] width 39 height 16
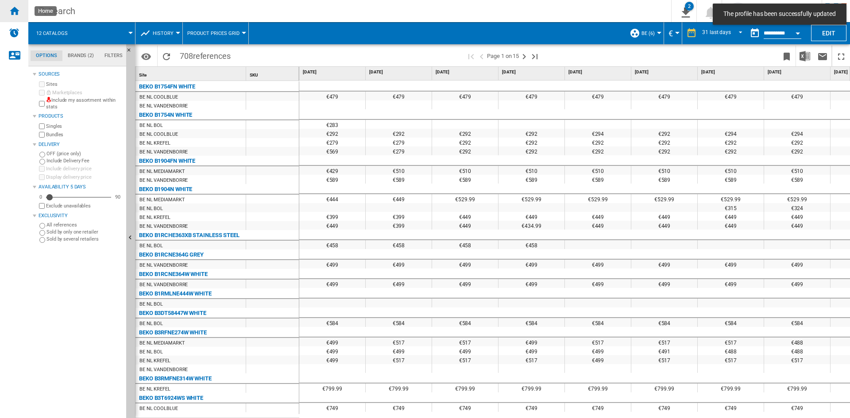
click at [12, 9] on ng-md-icon "Home" at bounding box center [14, 10] width 11 height 11
